Goal: Task Accomplishment & Management: Manage account settings

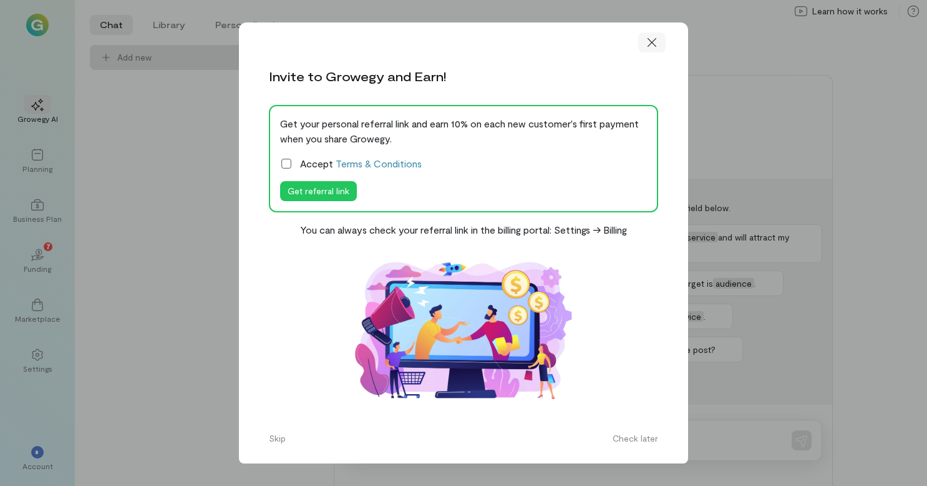
click at [652, 39] on icon at bounding box center [652, 42] width 12 height 12
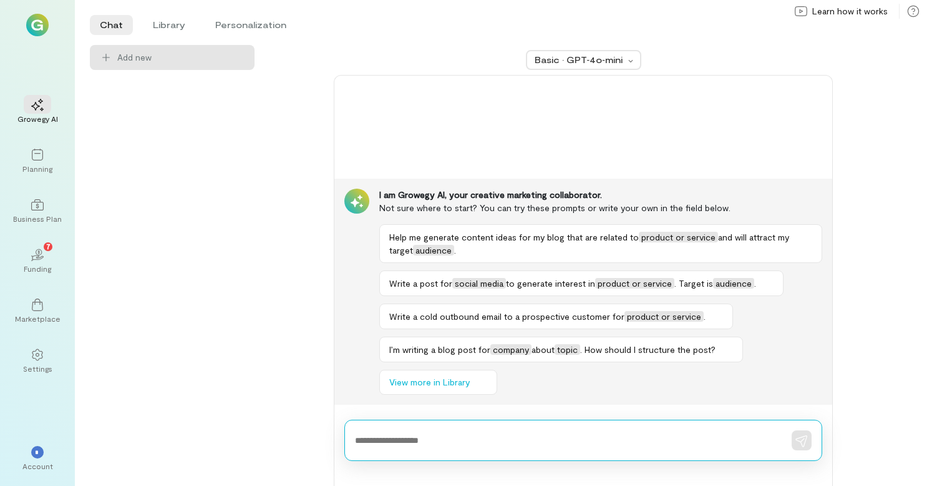
click at [356, 440] on textarea at bounding box center [566, 440] width 422 height 13
type textarea "**********"
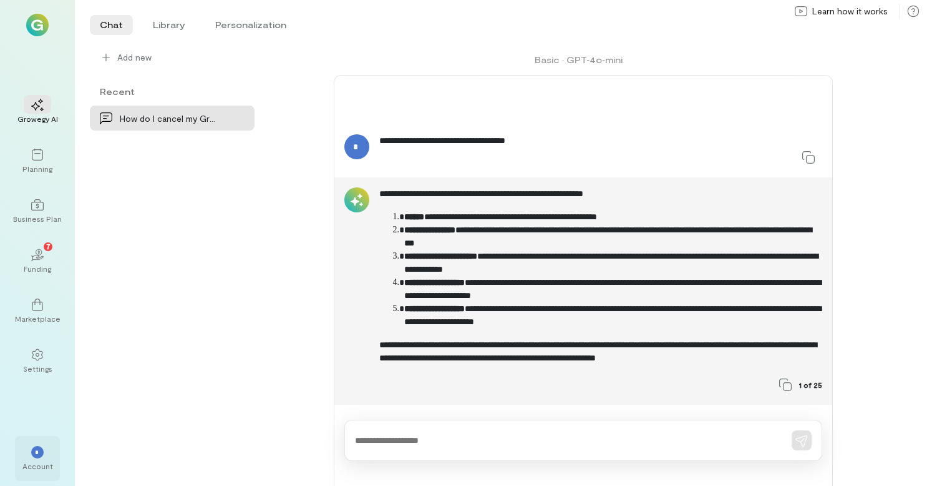
click at [36, 460] on div "*" at bounding box center [37, 451] width 27 height 19
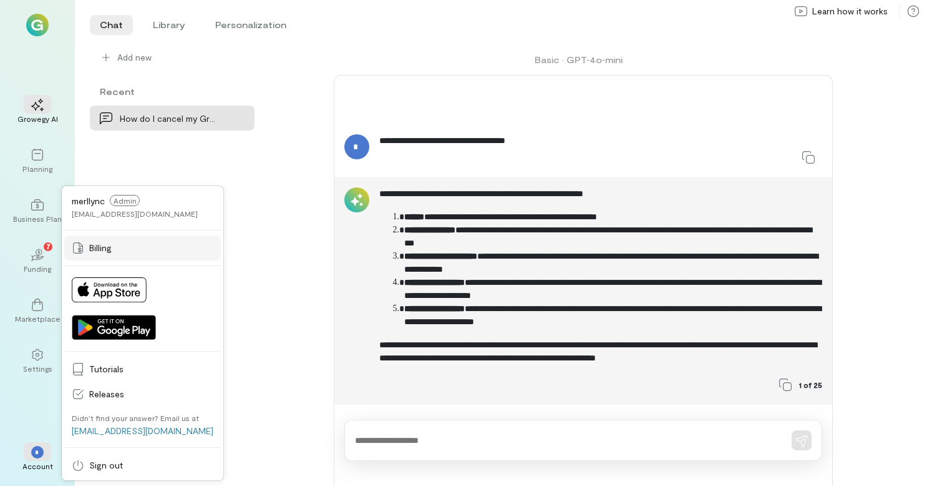
click at [101, 250] on span "Billing" at bounding box center [151, 248] width 124 height 12
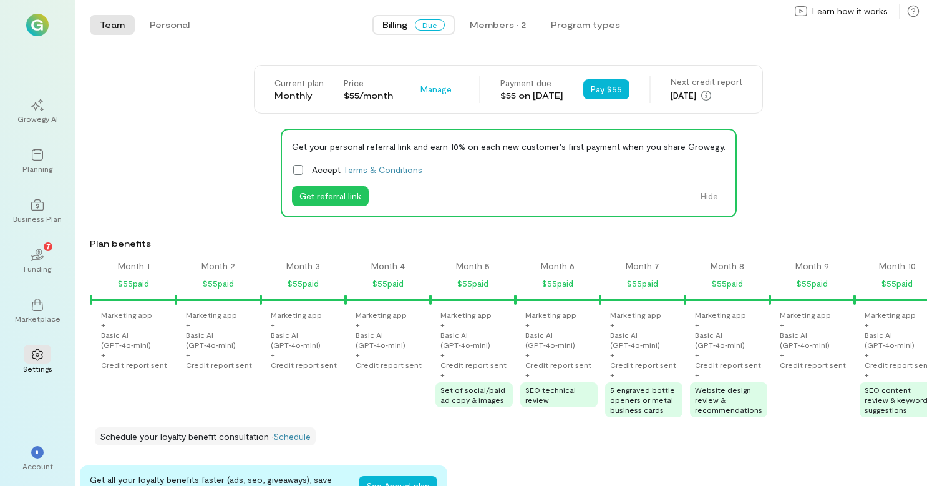
scroll to position [0, 1231]
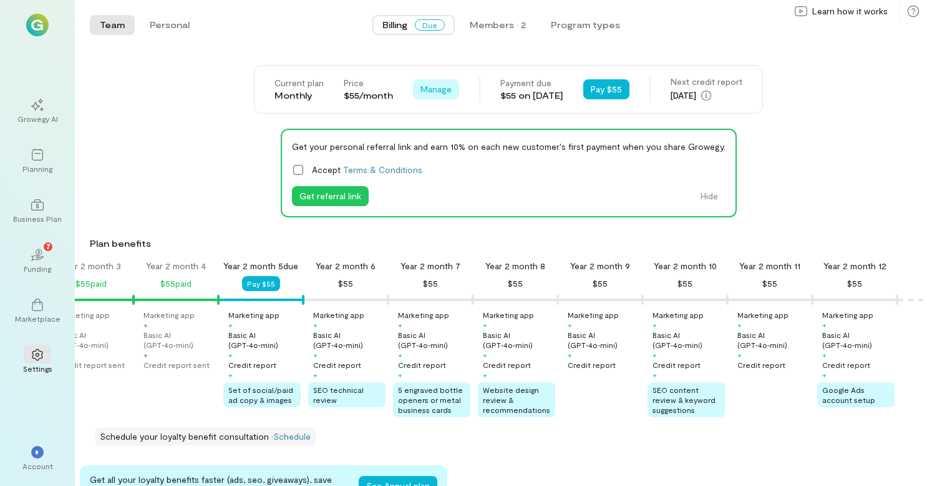
click at [421, 86] on span "Manage" at bounding box center [436, 89] width 31 height 12
click at [441, 139] on span "Cancel plan" at bounding box center [473, 141] width 64 height 12
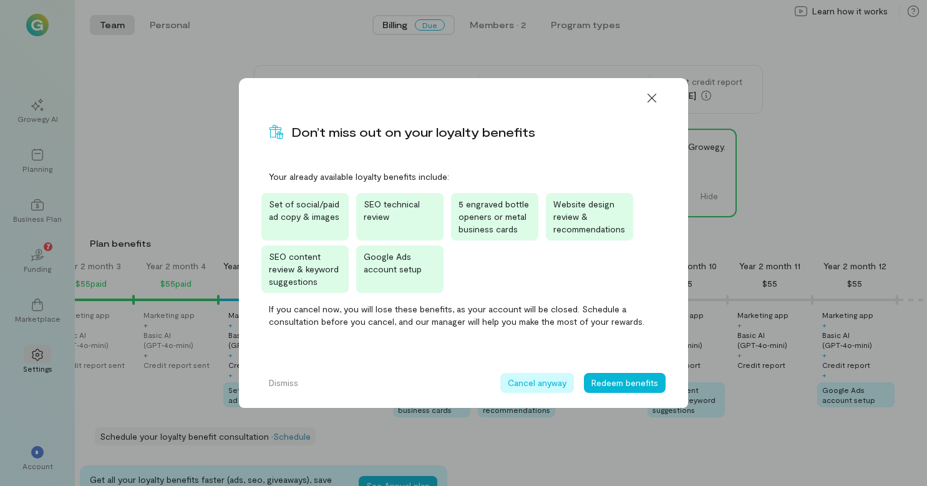
click at [527, 381] on button "Cancel anyway" at bounding box center [538, 383] width 74 height 20
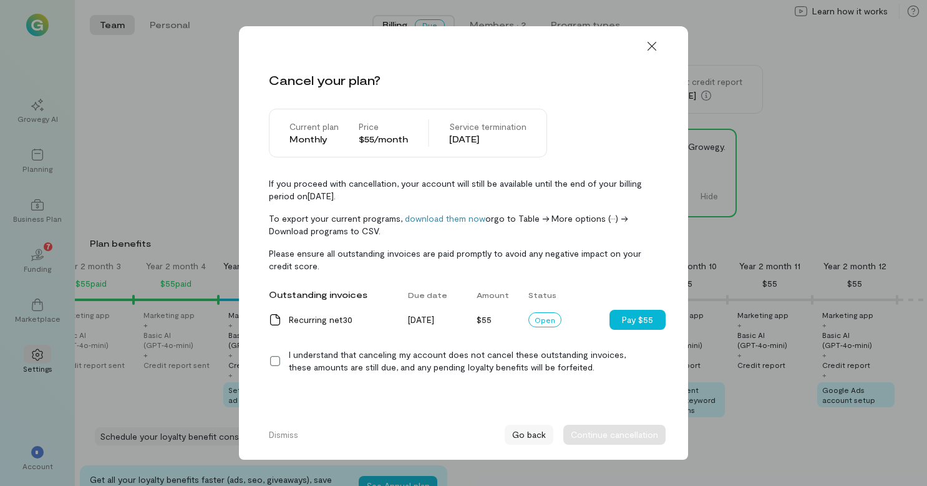
click at [533, 434] on button "Go back" at bounding box center [529, 434] width 49 height 20
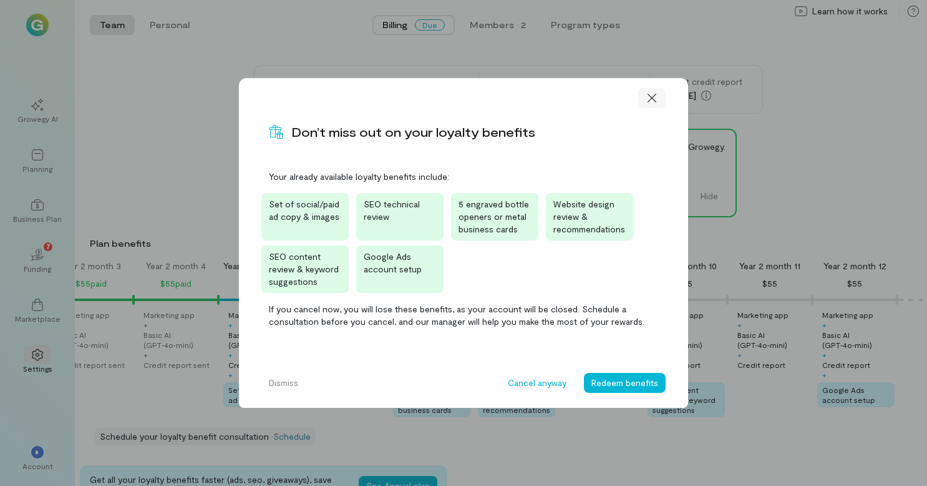
click at [650, 99] on icon at bounding box center [652, 98] width 12 height 12
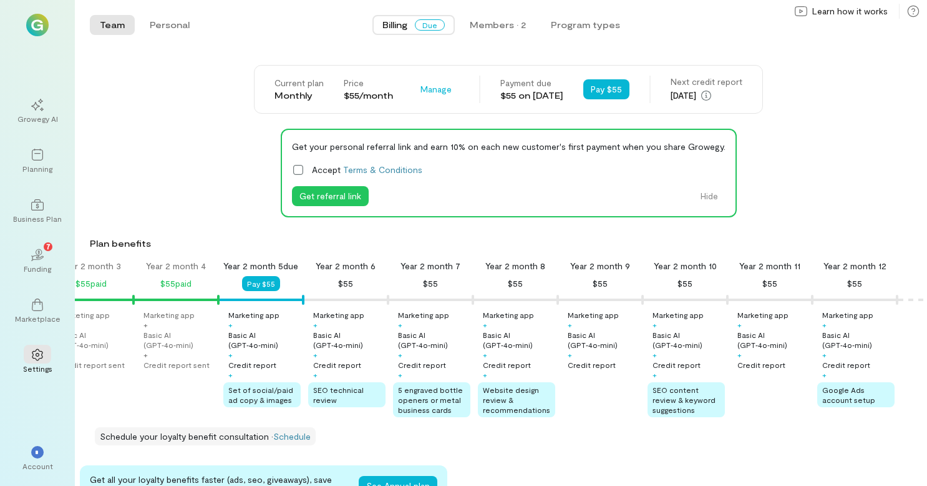
click at [28, 26] on img at bounding box center [37, 25] width 22 height 22
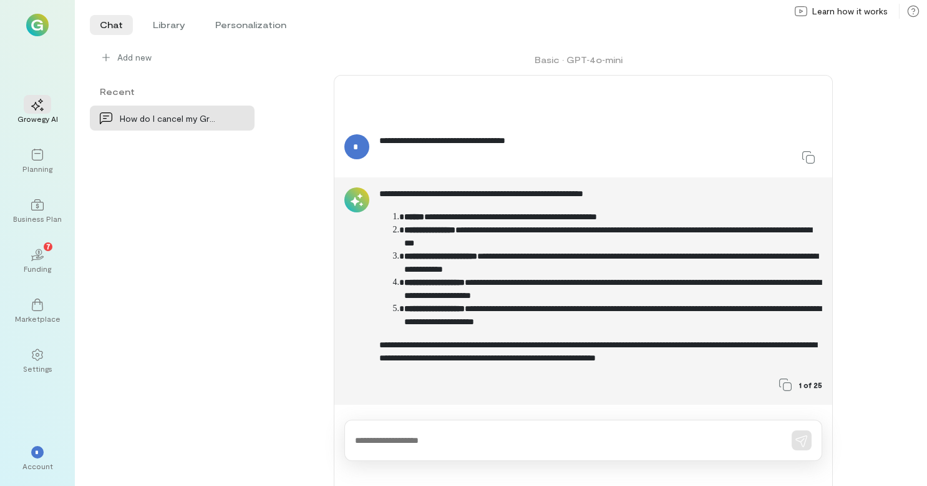
click at [393, 442] on textarea at bounding box center [566, 440] width 422 height 13
type textarea "**********"
type textarea "*"
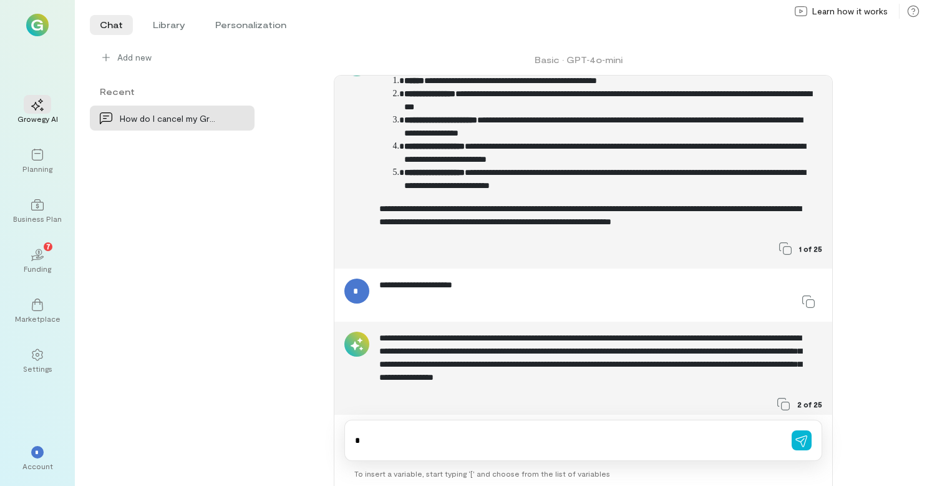
scroll to position [107, 0]
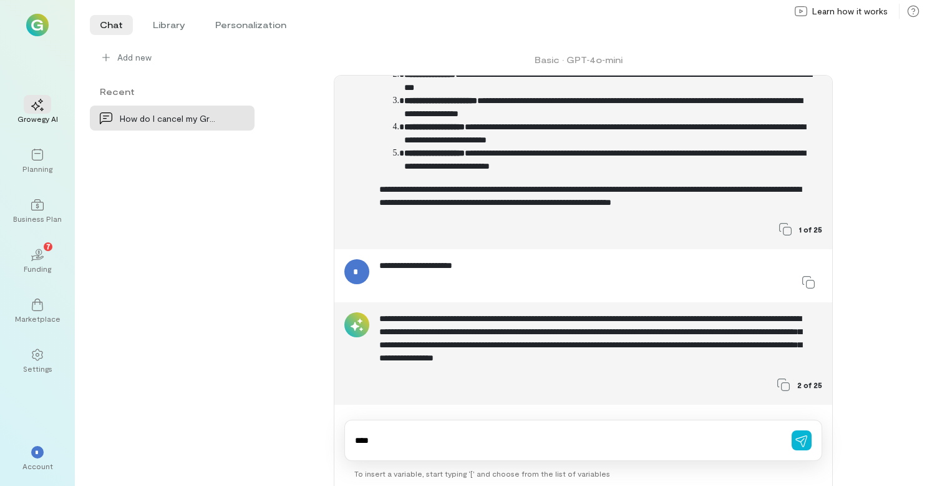
type textarea "*****"
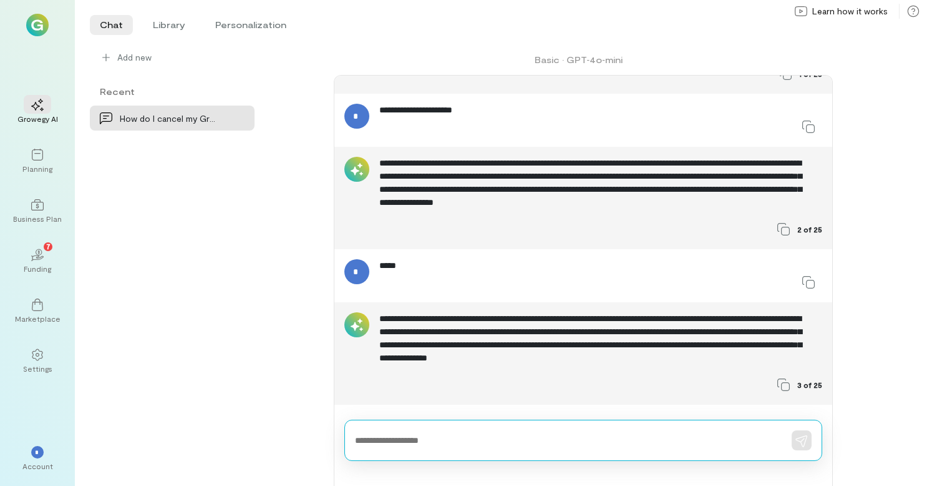
scroll to position [262, 0]
